Goal: Task Accomplishment & Management: Manage account settings

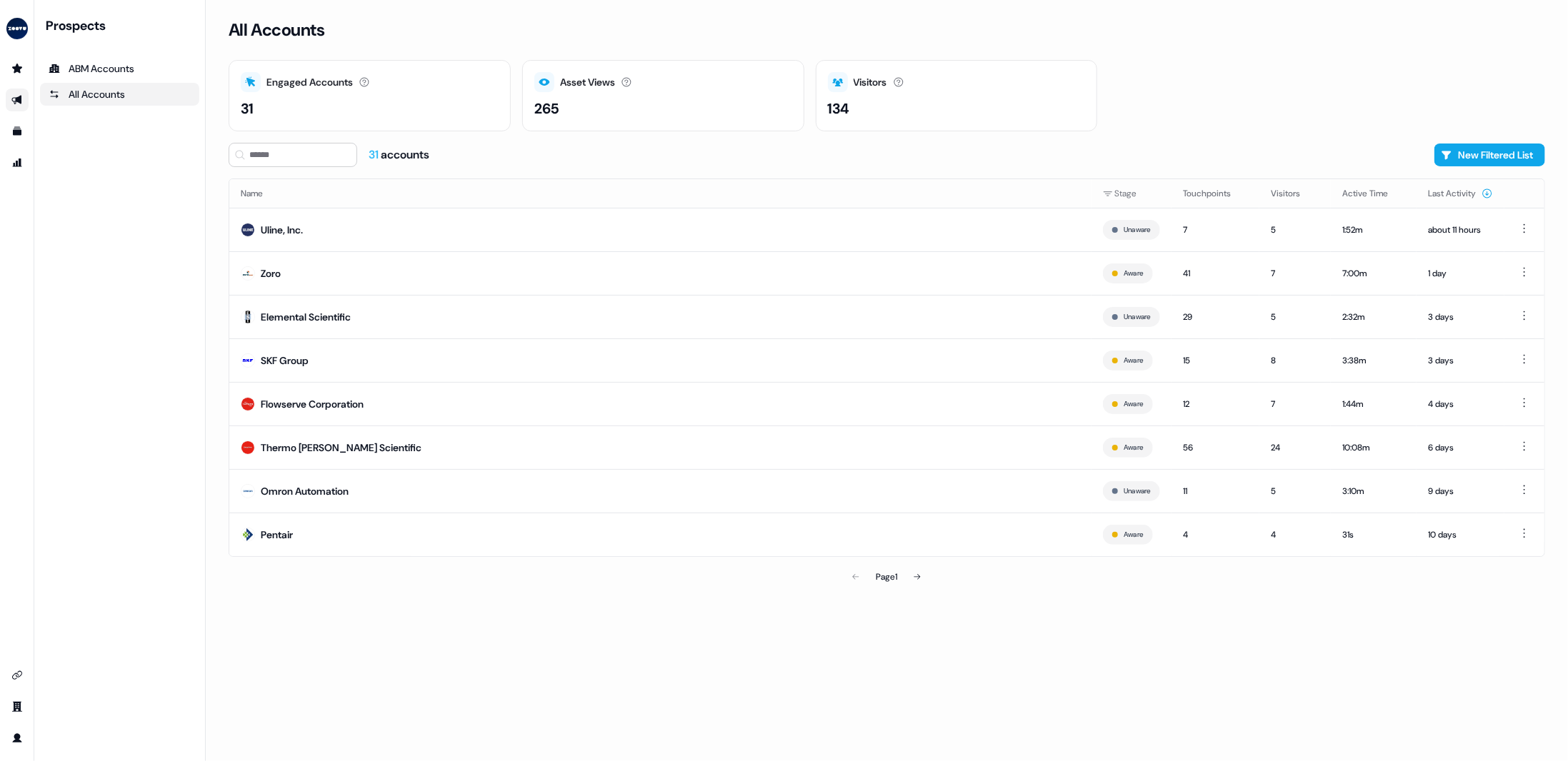
click at [10, 100] on link "Go to outbound experience" at bounding box center [17, 100] width 23 height 23
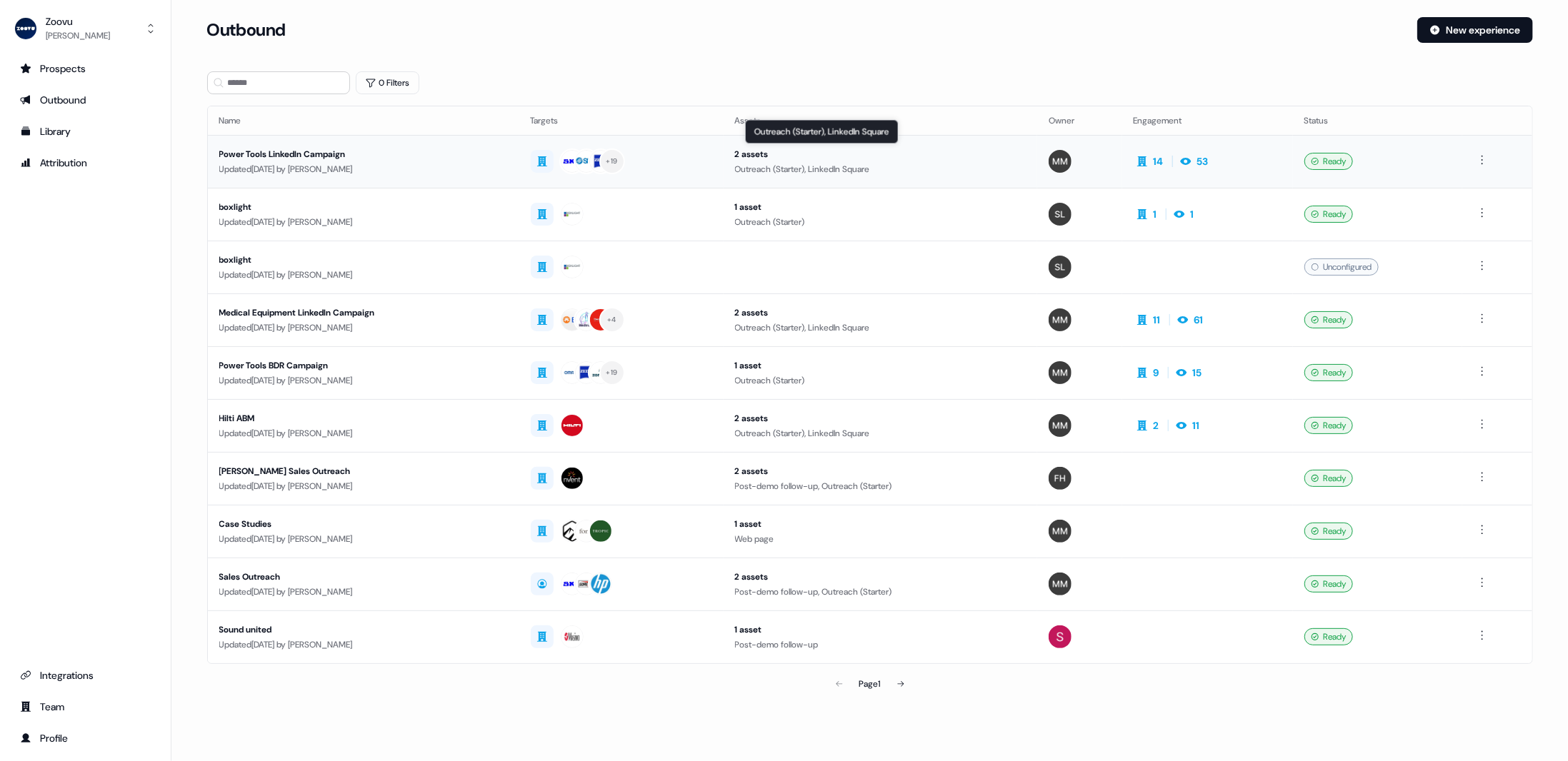
click at [952, 163] on div "Outreach (Starter), LinkedIn Square" at bounding box center [880, 170] width 291 height 14
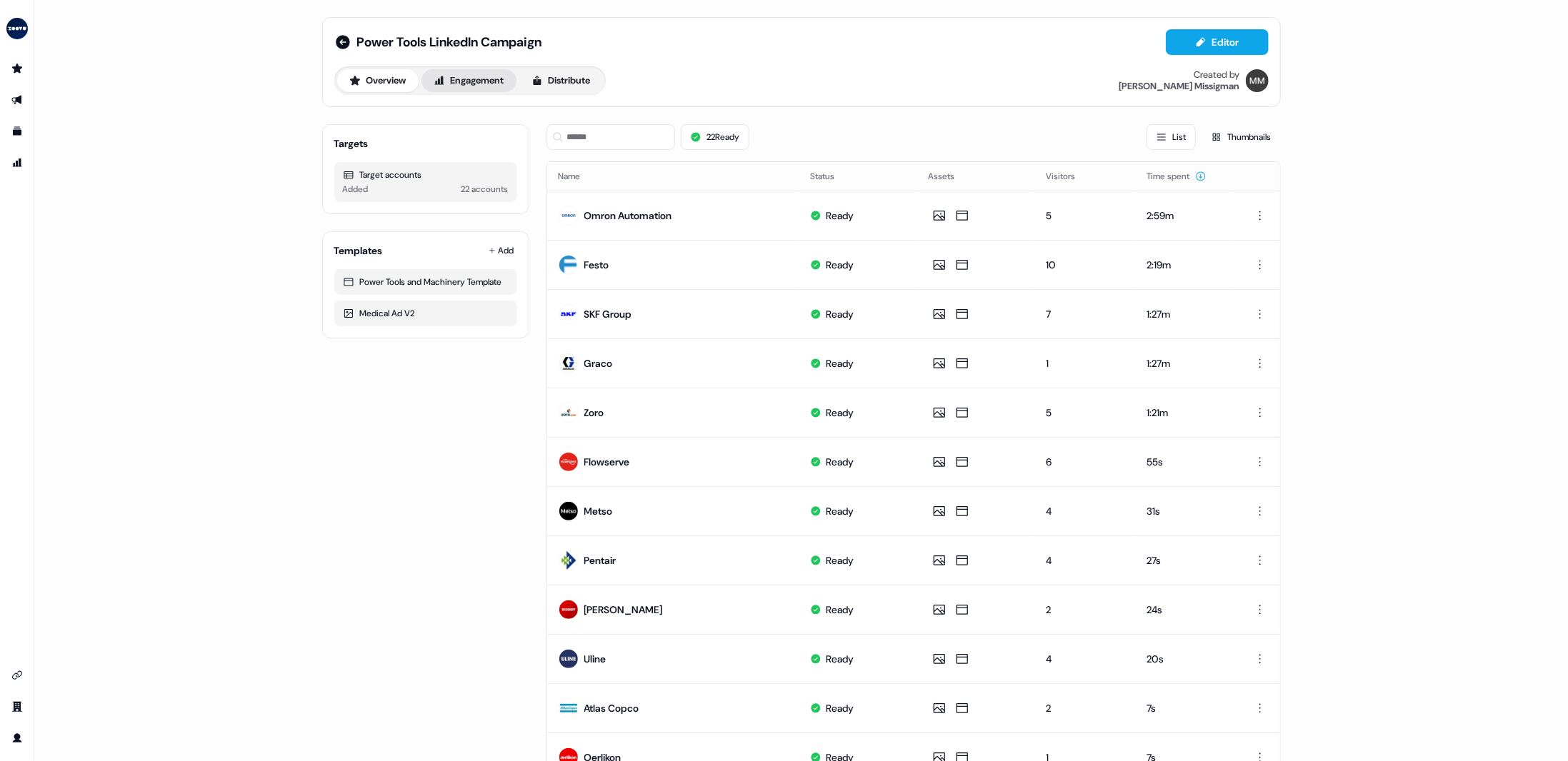
click at [447, 82] on button "Engagement" at bounding box center [469, 80] width 95 height 23
